Goal: Find specific page/section: Find specific page/section

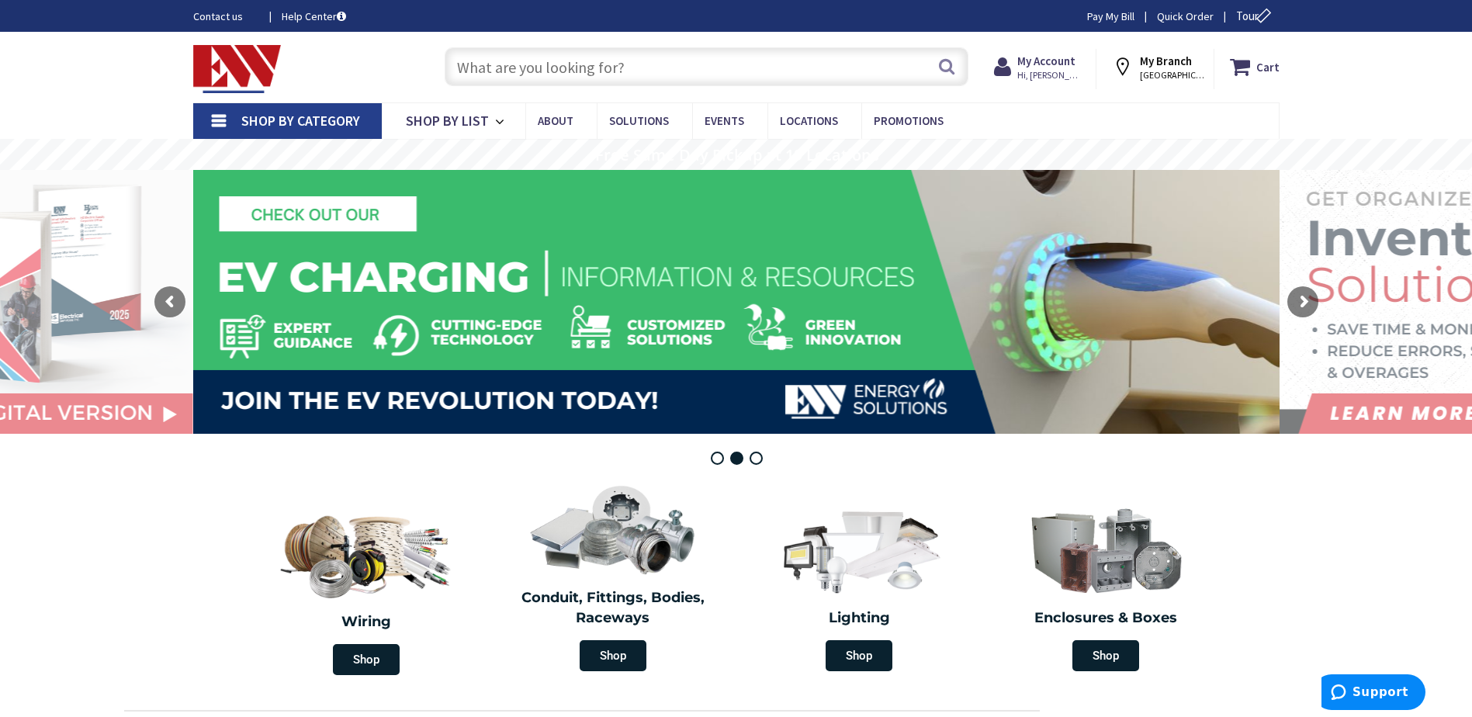
click at [536, 65] on input "text" at bounding box center [707, 66] width 524 height 39
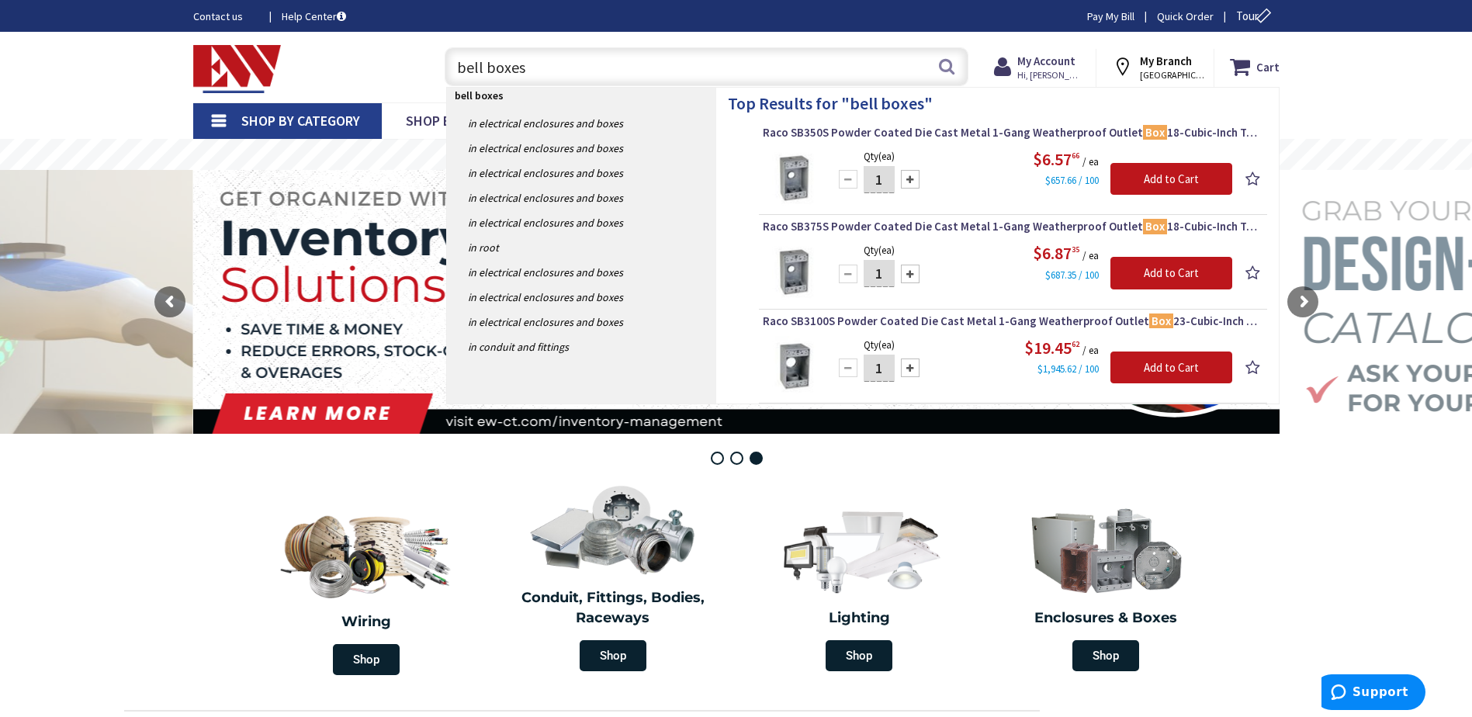
click at [459, 64] on input "bell boxes" at bounding box center [707, 66] width 524 height 39
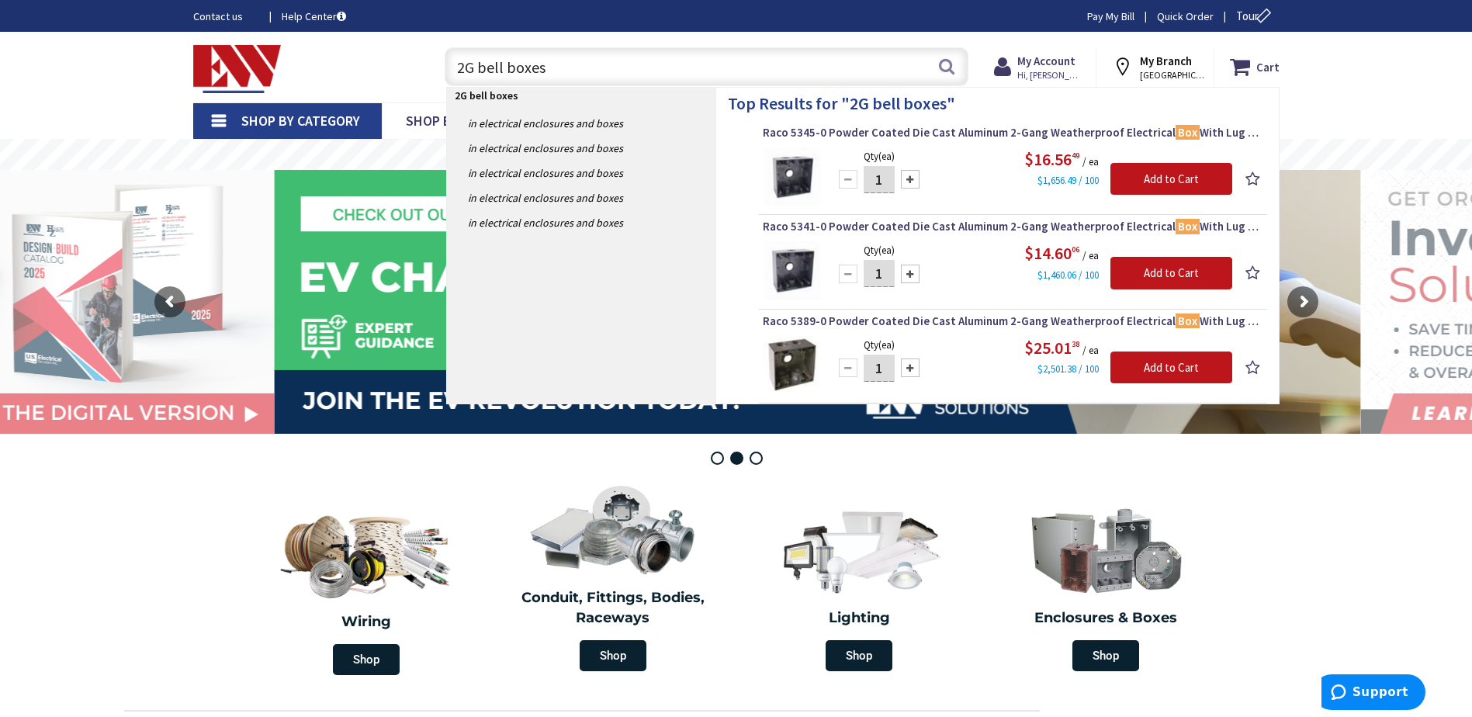
type input "2G bell boxes"
click at [738, 170] on div "Top Results for " 2G bell boxes " Raco 5345-0 Powder Coated Die Cast Aluminum 2…" at bounding box center [997, 246] width 563 height 316
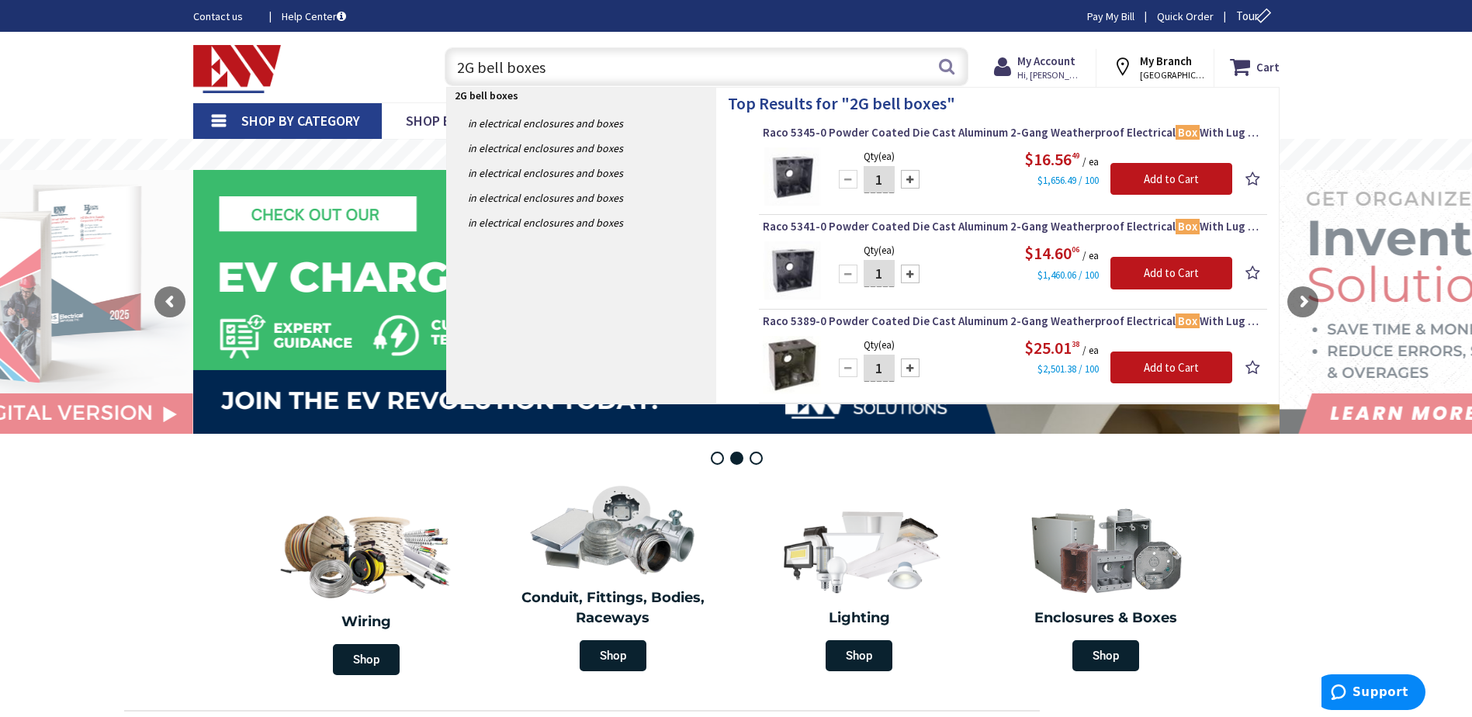
click at [735, 181] on div "Top Results for " 2G bell boxes " Raco 5345-0 Powder Coated Die Cast Aluminum 2…" at bounding box center [997, 246] width 563 height 316
click at [756, 170] on div "Top Results for " 2G bell boxes " Raco 5345-0 Powder Coated Die Cast Aluminum 2…" at bounding box center [997, 246] width 563 height 316
click at [785, 168] on img at bounding box center [792, 176] width 58 height 58
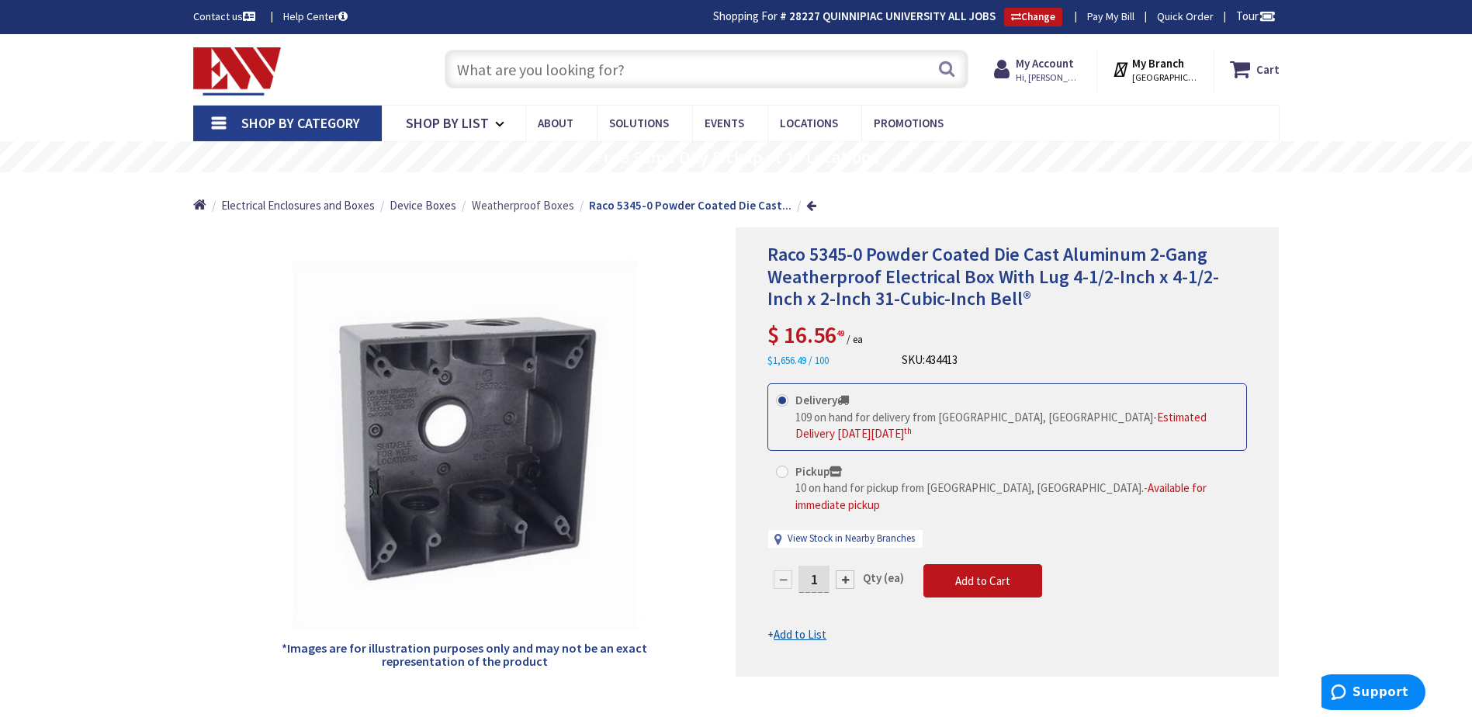
click at [494, 203] on span "Weatherproof Boxes" at bounding box center [523, 205] width 102 height 15
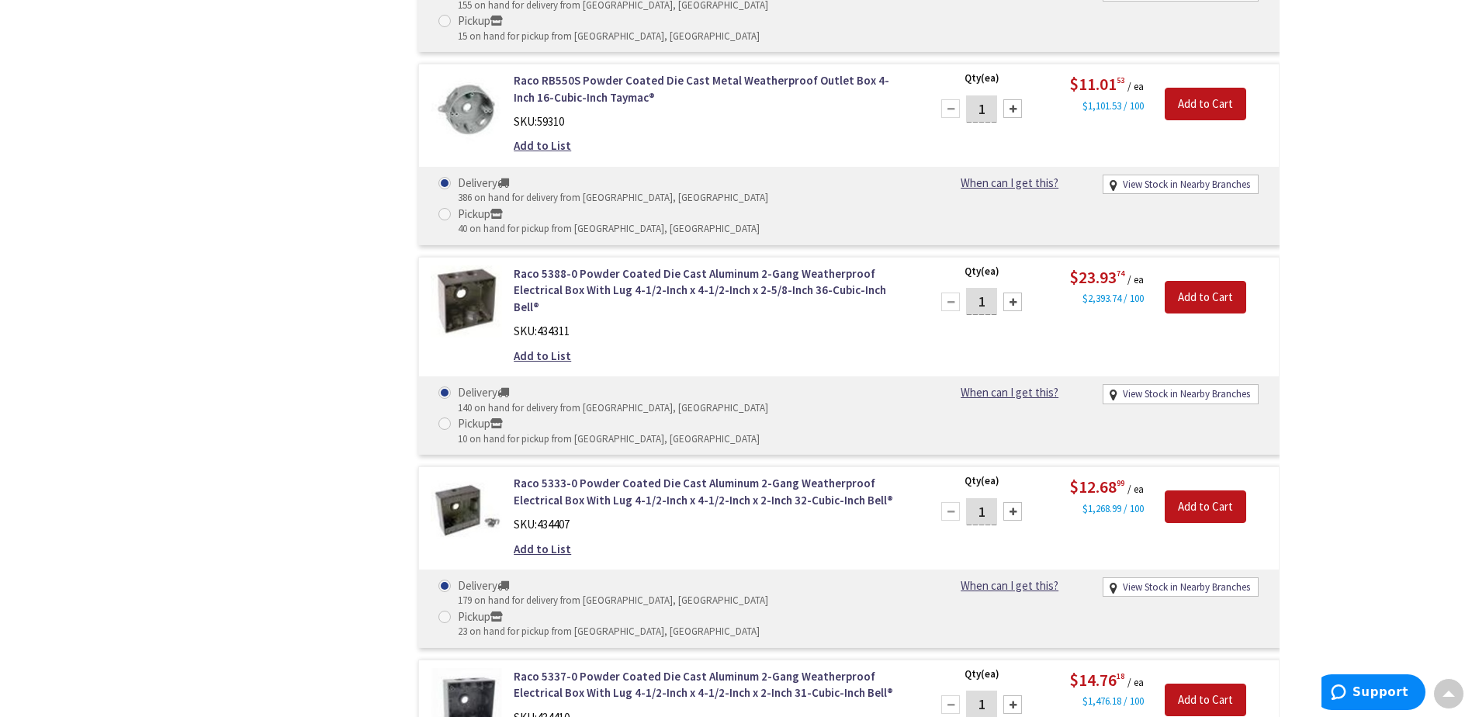
scroll to position [2874, 0]
